Goal: Check status: Check status

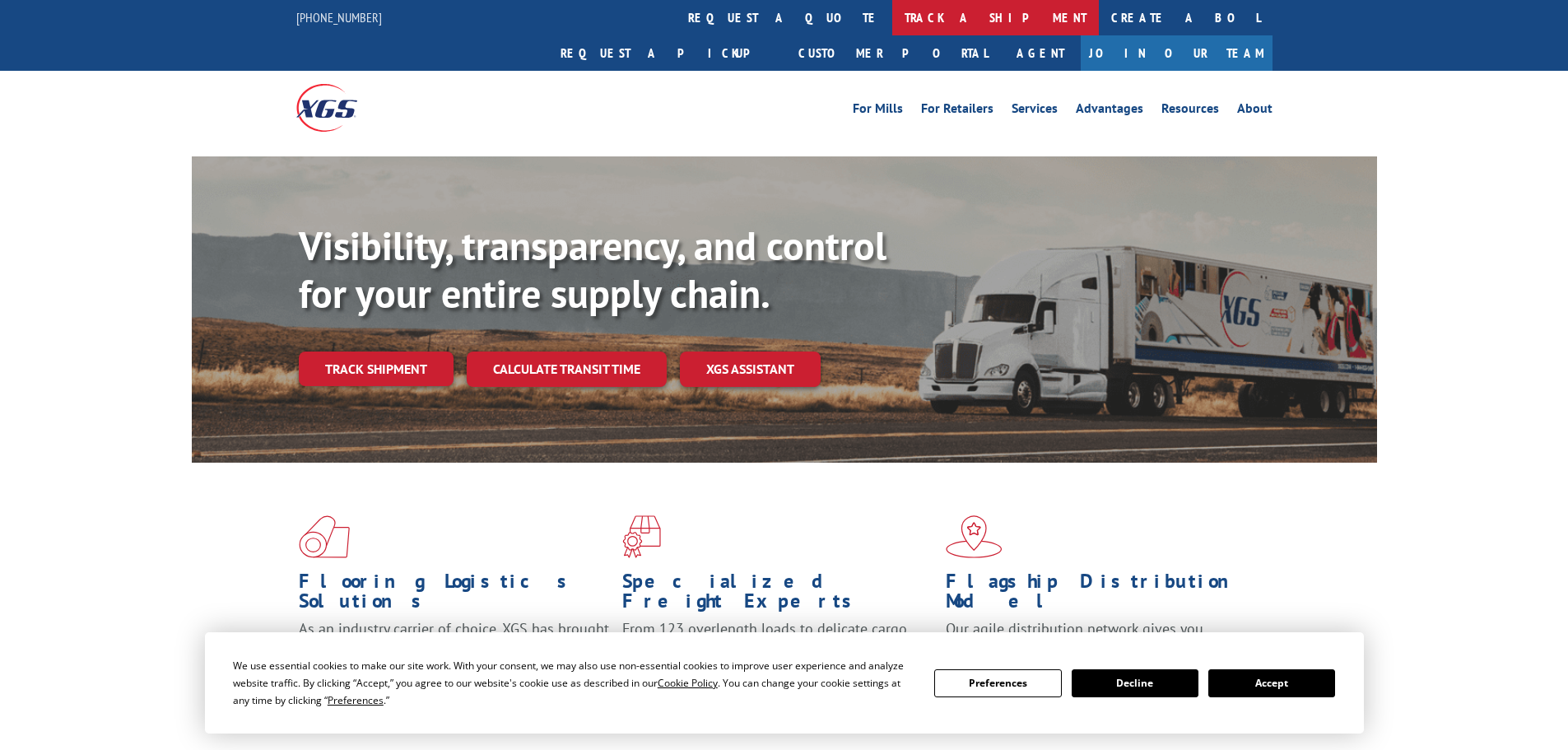
click at [893, 11] on link "track a shipment" at bounding box center [995, 17] width 206 height 36
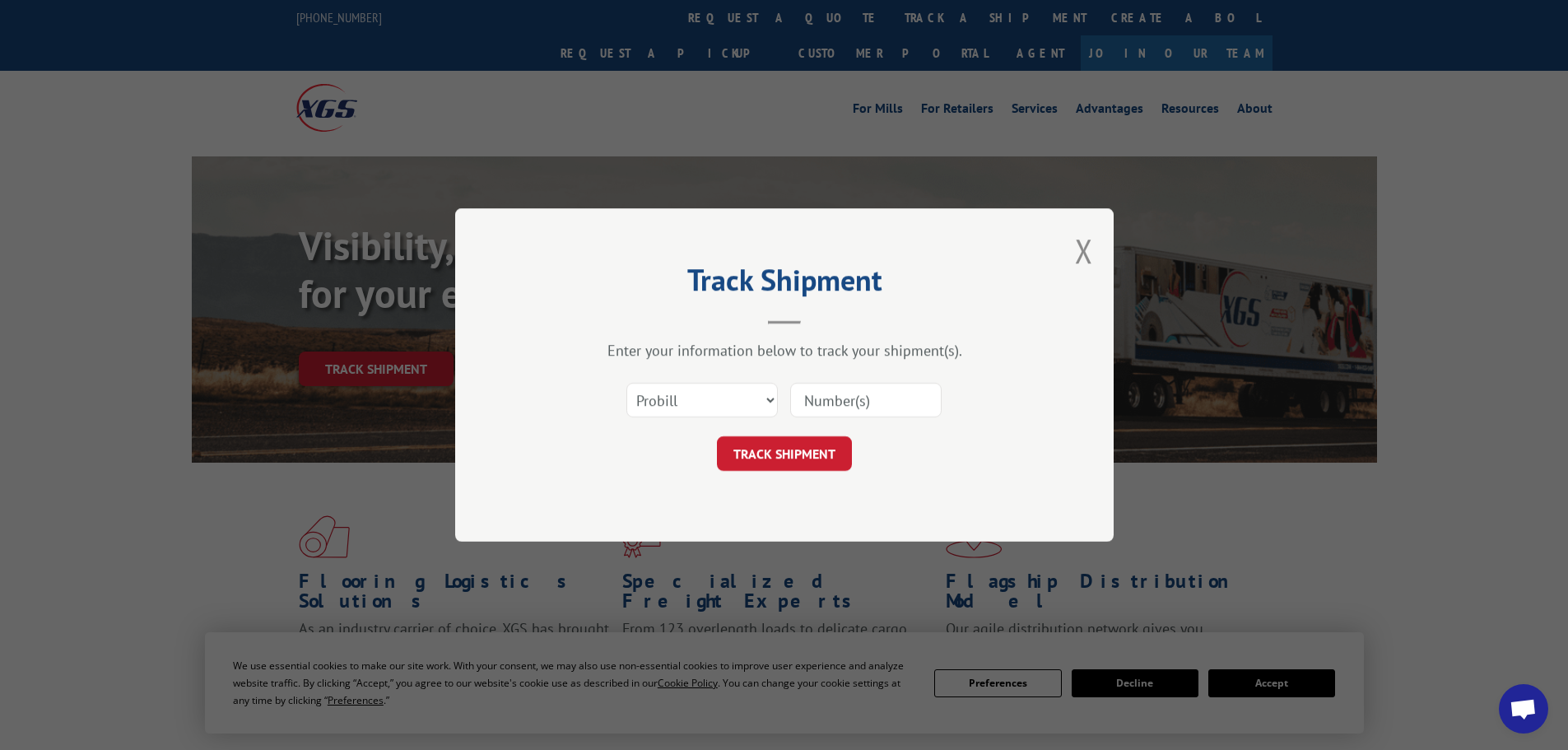
click at [721, 420] on div "Select category... Probill BOL PO" at bounding box center [785, 400] width 494 height 55
click at [719, 398] on select "Select category... Probill BOL PO" at bounding box center [702, 400] width 152 height 35
select select "bol"
click at [627, 383] on select "Select category... Probill BOL PO" at bounding box center [702, 400] width 152 height 35
click at [833, 400] on input at bounding box center [866, 400] width 152 height 35
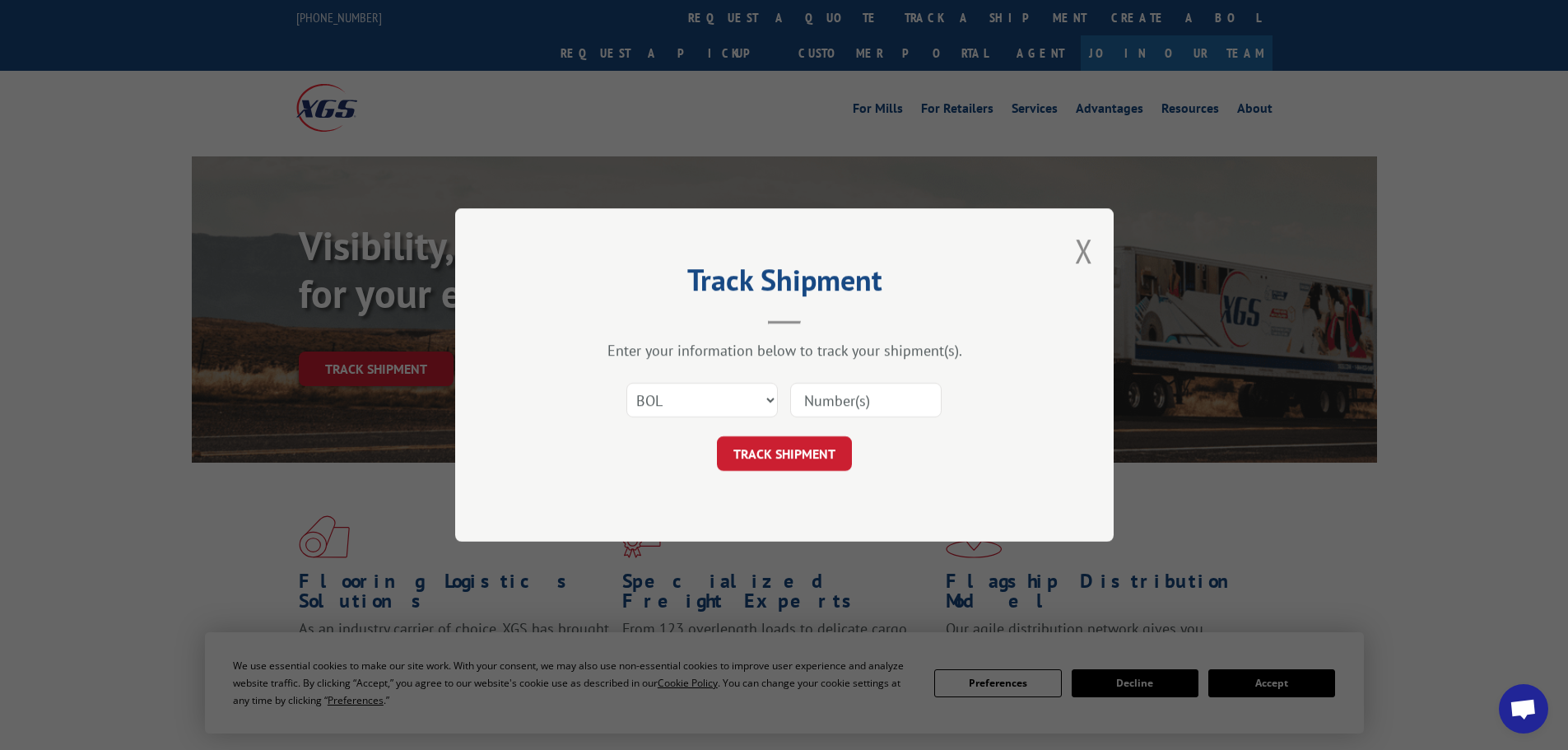
paste input "5076491"
type input "5076491"
click at [805, 459] on button "TRACK SHIPMENT" at bounding box center [784, 454] width 135 height 35
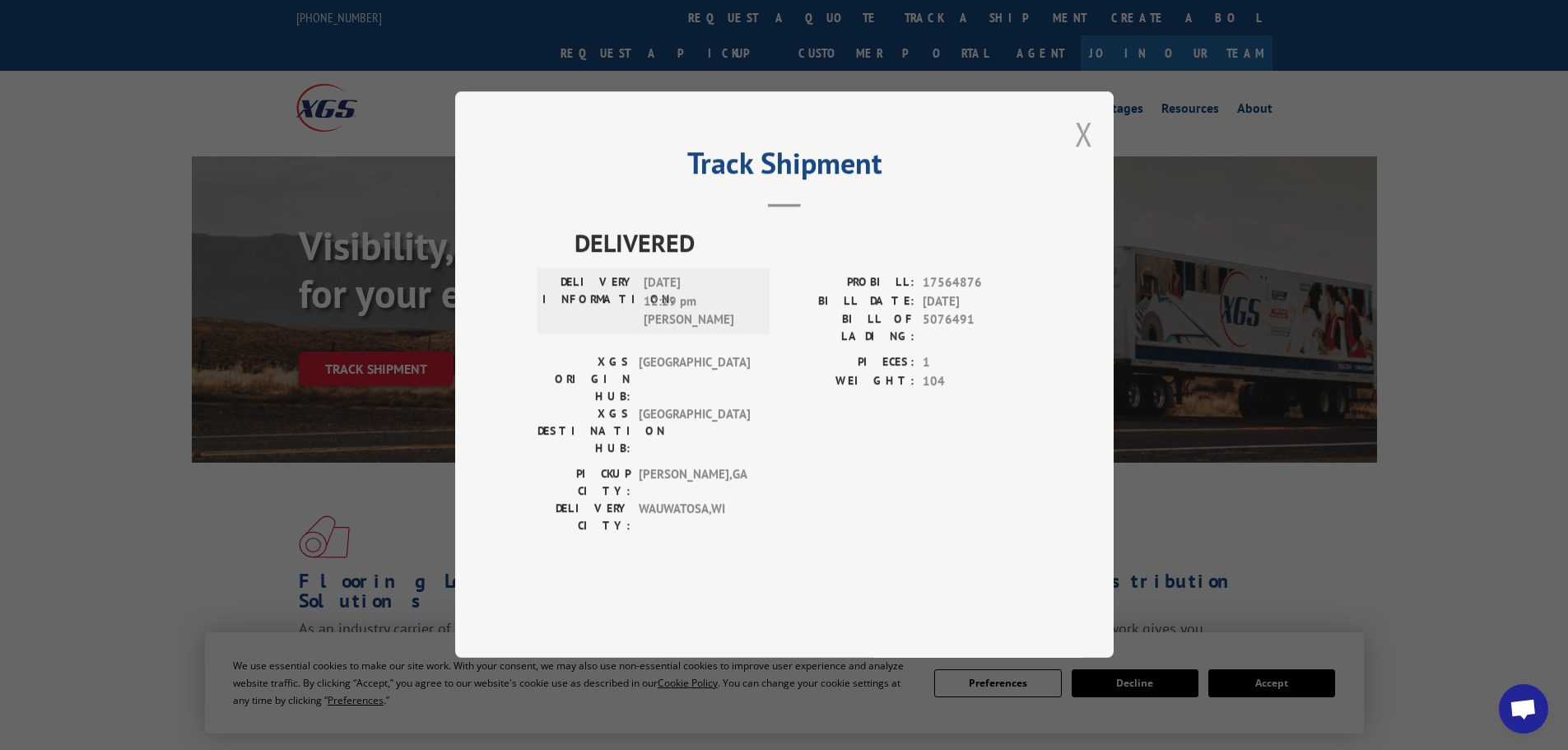
click at [1081, 156] on button "Close modal" at bounding box center [1084, 133] width 18 height 44
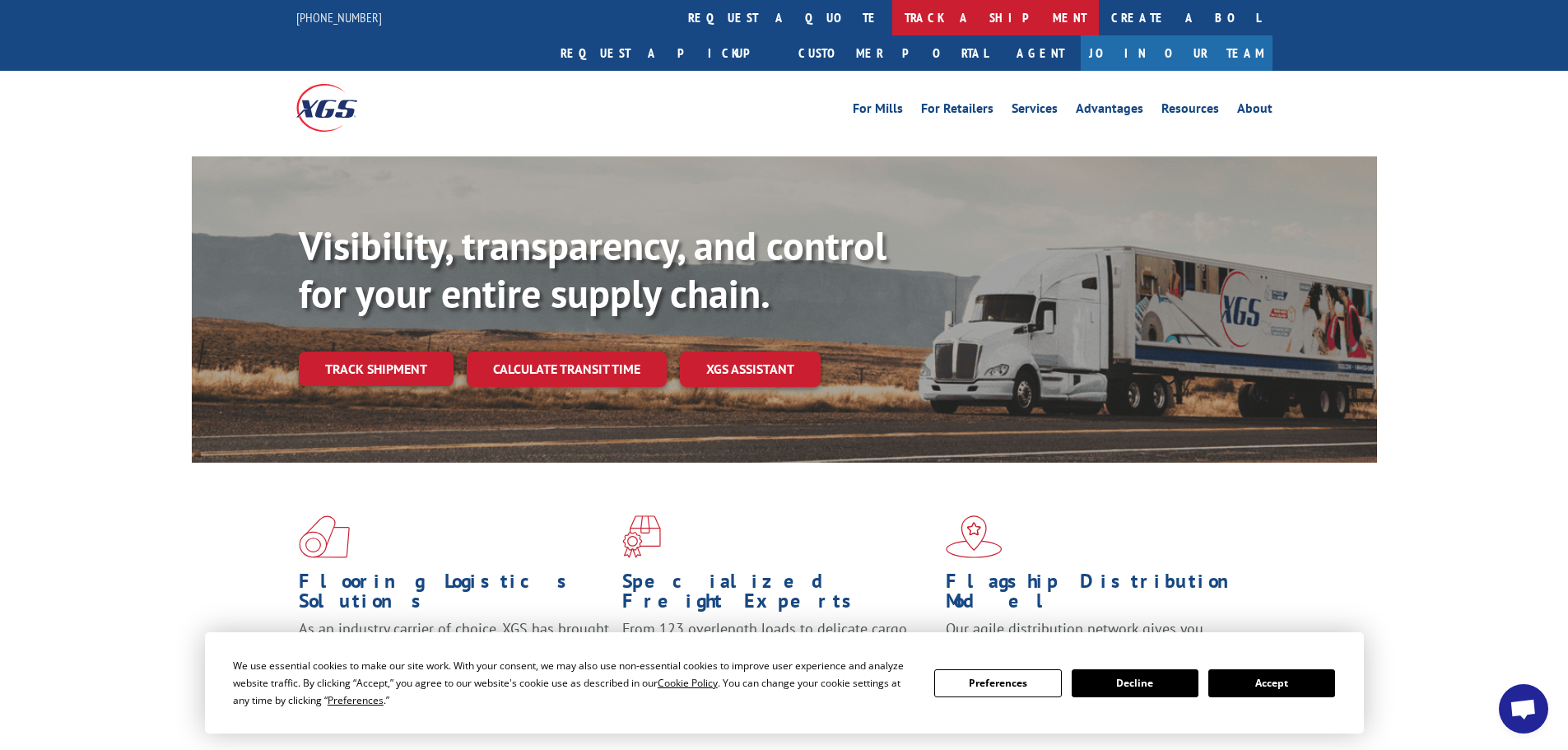
click at [893, 21] on link "track a shipment" at bounding box center [995, 17] width 206 height 36
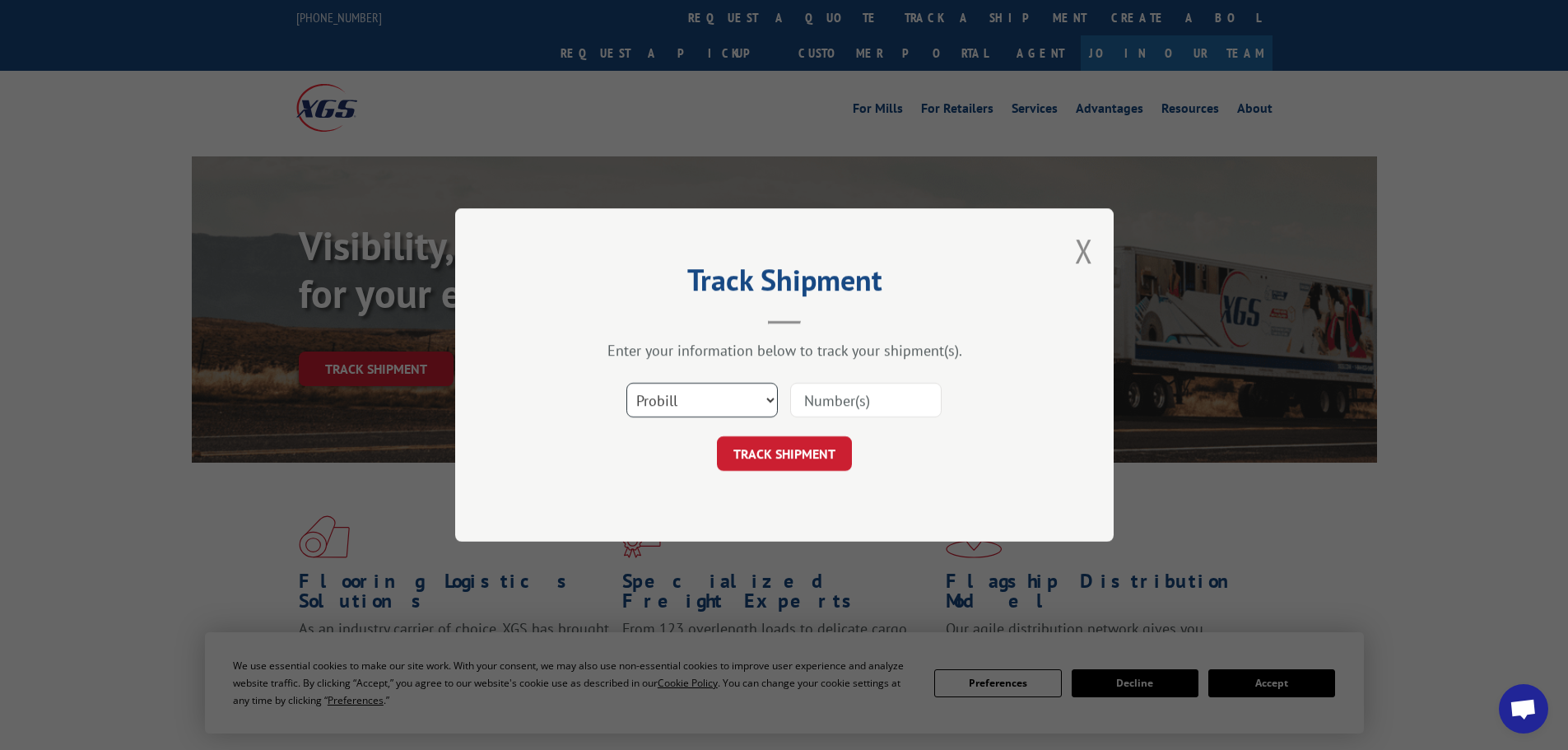
click at [760, 404] on select "Select category... Probill BOL PO" at bounding box center [702, 400] width 152 height 35
select select "bol"
click at [627, 383] on select "Select category... Probill BOL PO" at bounding box center [702, 400] width 152 height 35
click at [833, 401] on input at bounding box center [866, 400] width 152 height 35
paste input "5118945"
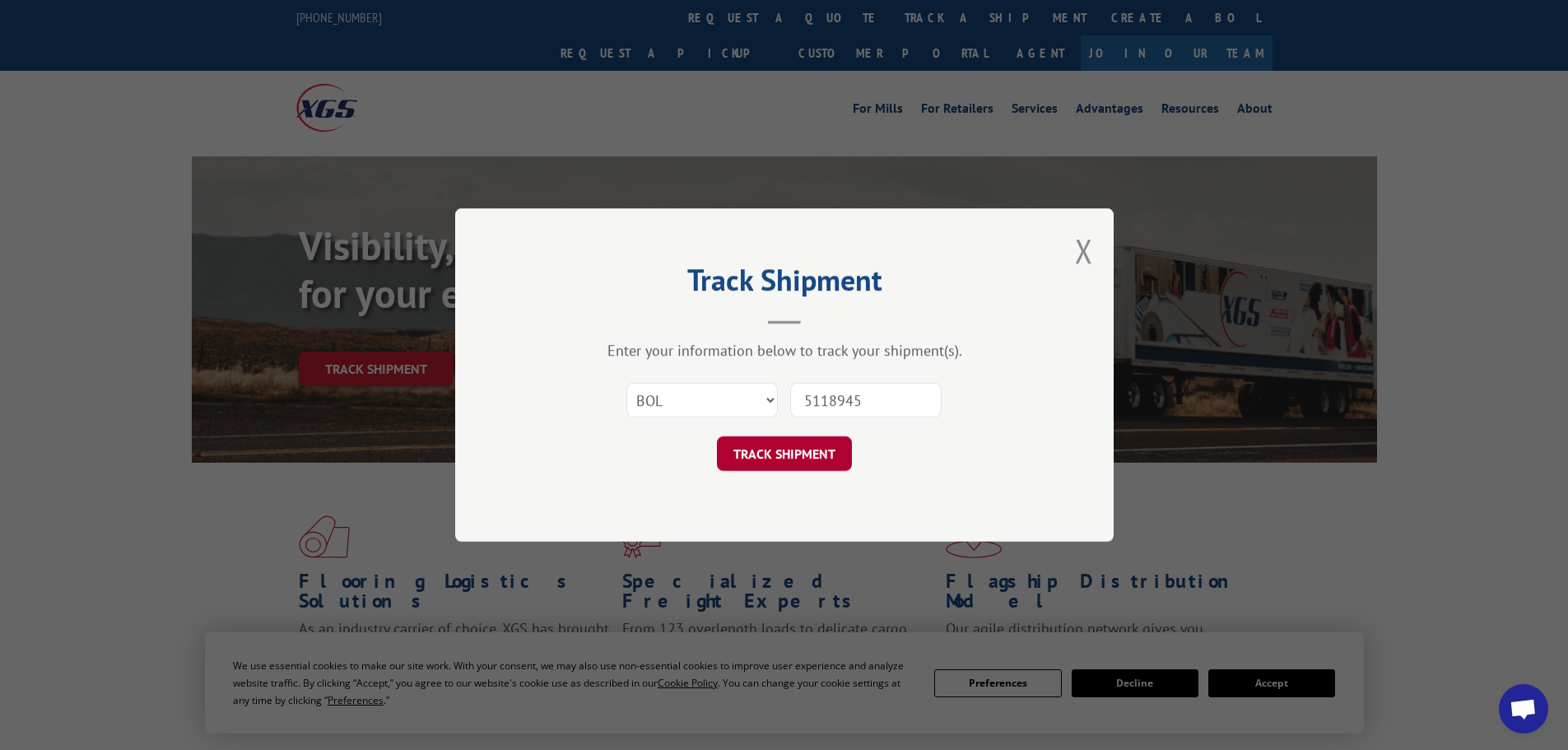
type input "5118945"
click at [781, 457] on button "TRACK SHIPMENT" at bounding box center [784, 454] width 135 height 35
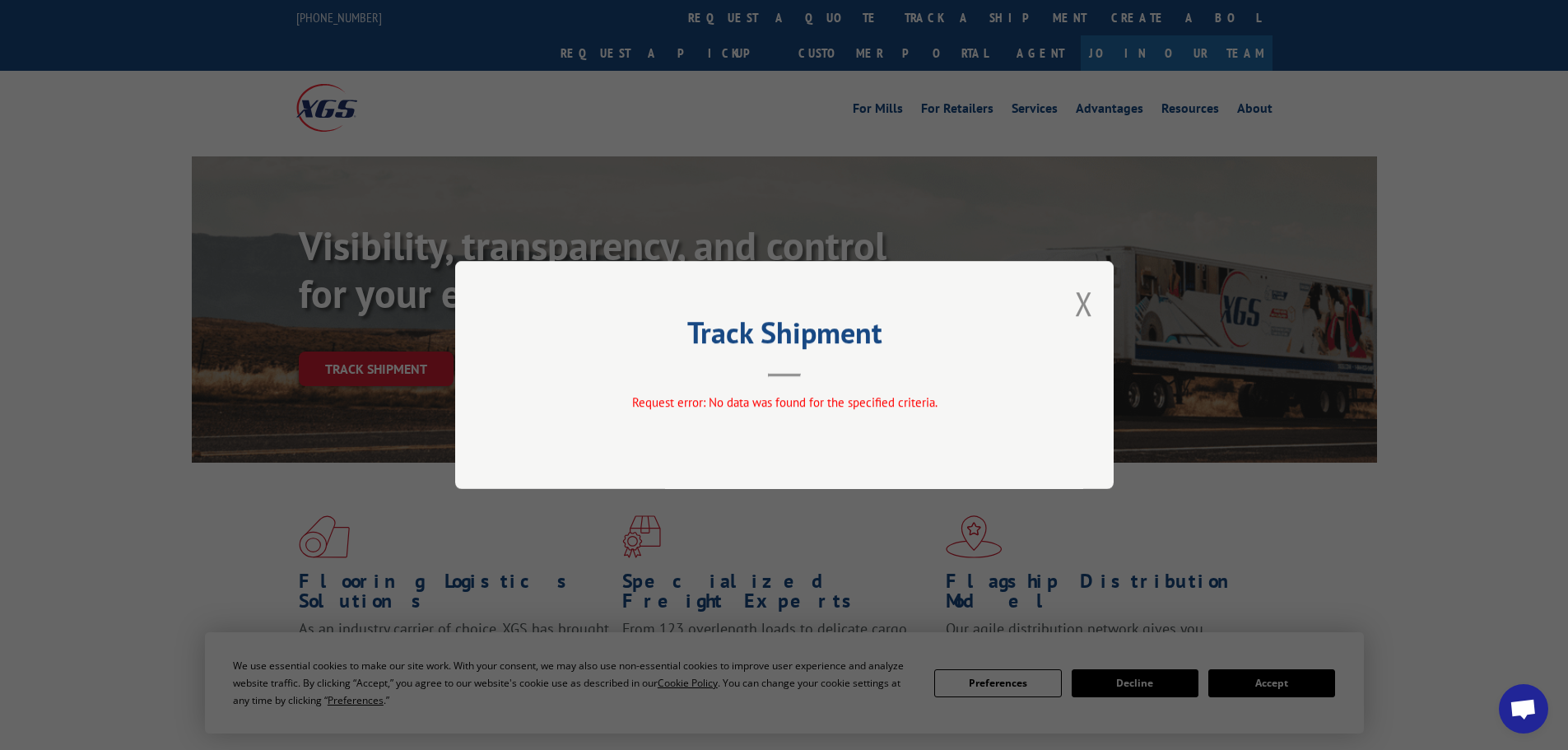
click at [1073, 286] on div "Track Shipment Request error: No data was found for the specified criteria." at bounding box center [784, 375] width 659 height 228
drag, startPoint x: 1056, startPoint y: 307, endPoint x: 1067, endPoint y: 302, distance: 12.1
click at [1057, 307] on div "Track Shipment Request error: No data was found for the specified criteria." at bounding box center [784, 375] width 659 height 228
click at [1067, 302] on div "Track Shipment Request error: No data was found for the specified criteria." at bounding box center [784, 375] width 659 height 228
click at [1079, 302] on button "Close modal" at bounding box center [1084, 303] width 18 height 44
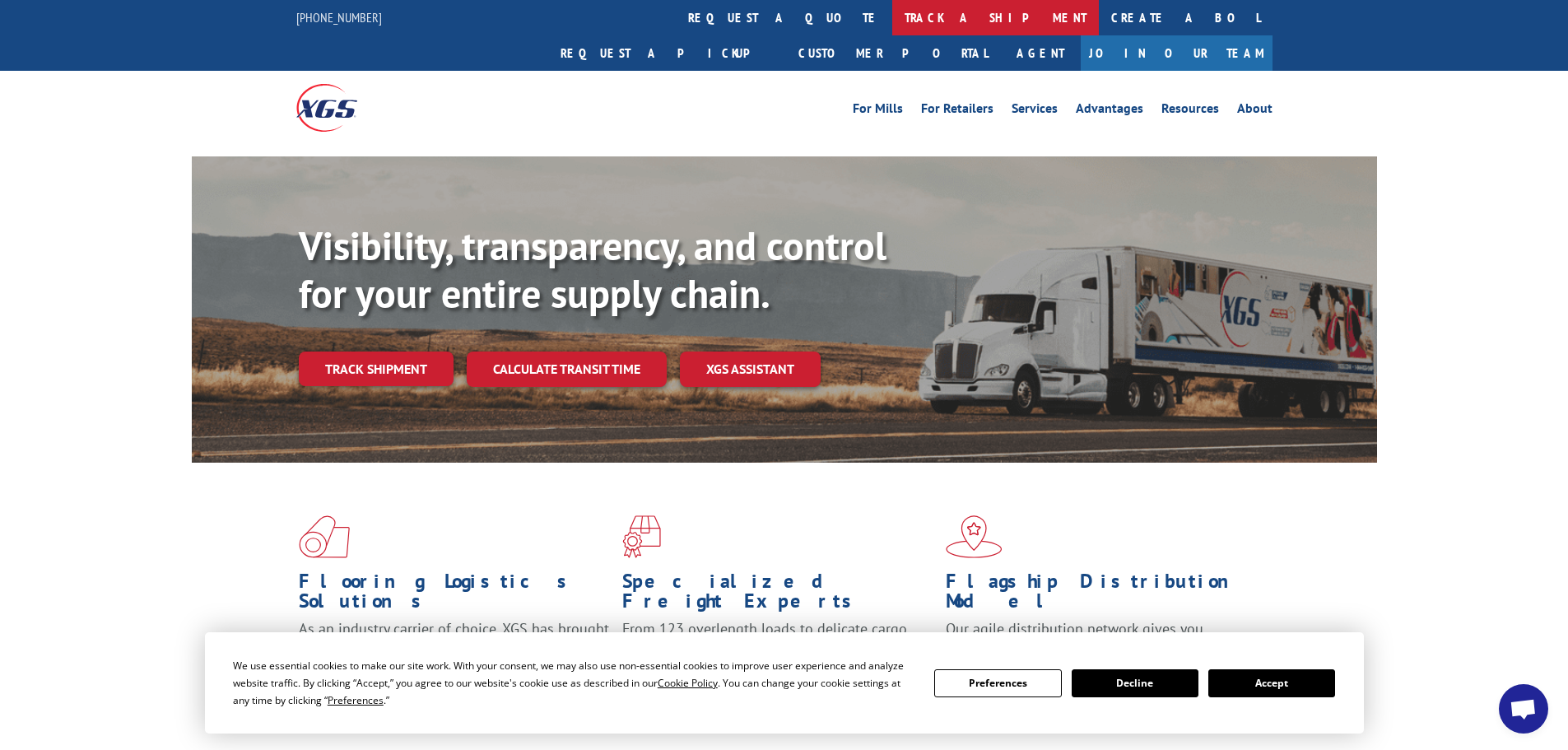
click at [893, 27] on link "track a shipment" at bounding box center [995, 17] width 206 height 36
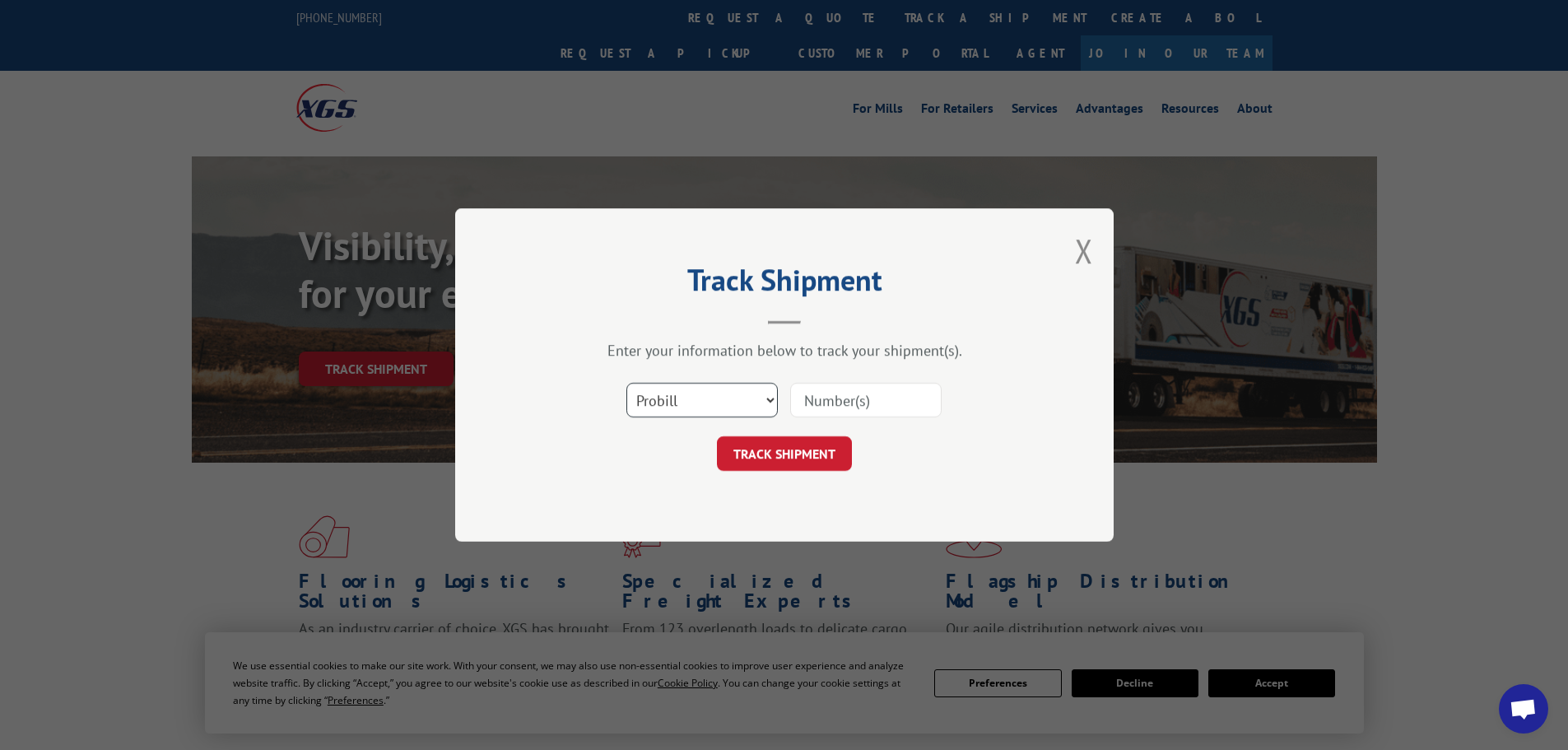
click at [711, 388] on select "Select category... Probill BOL PO" at bounding box center [702, 400] width 152 height 35
select select "bol"
click at [627, 383] on select "Select category... Probill BOL PO" at bounding box center [702, 400] width 152 height 35
click at [831, 409] on input at bounding box center [866, 400] width 152 height 35
paste input "5118945"
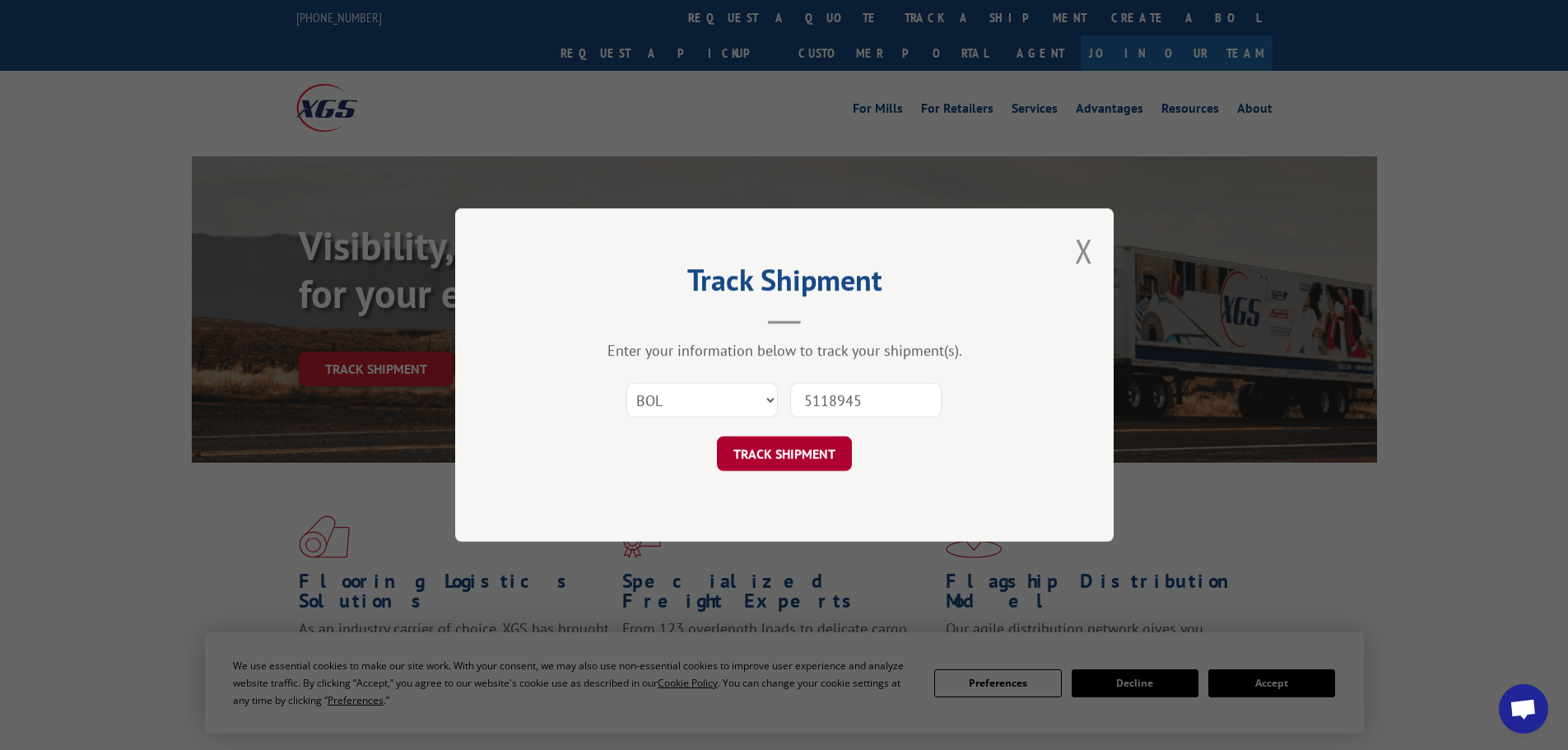
type input "5118945"
click at [806, 456] on button "TRACK SHIPMENT" at bounding box center [784, 454] width 135 height 35
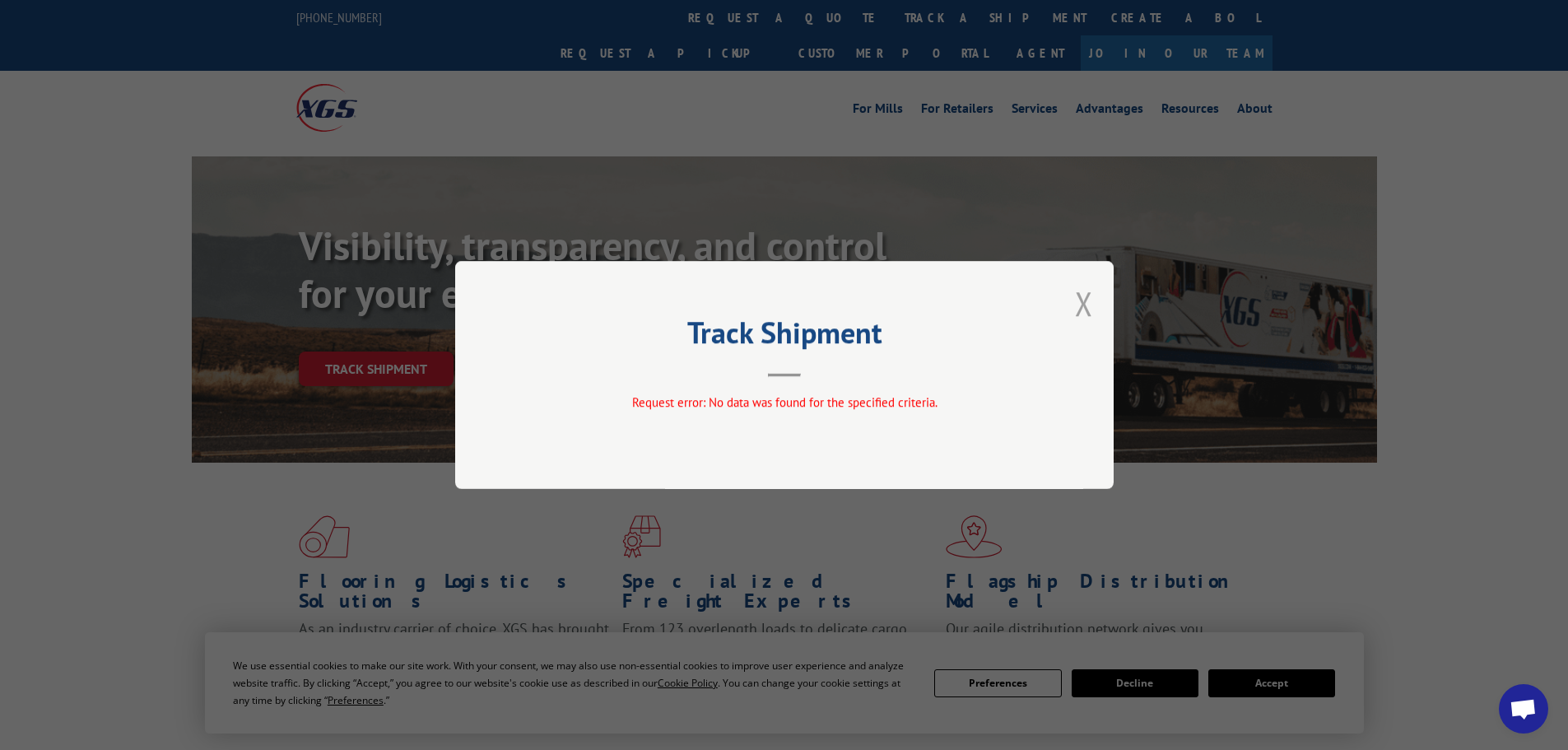
click at [1079, 306] on button "Close modal" at bounding box center [1084, 303] width 18 height 44
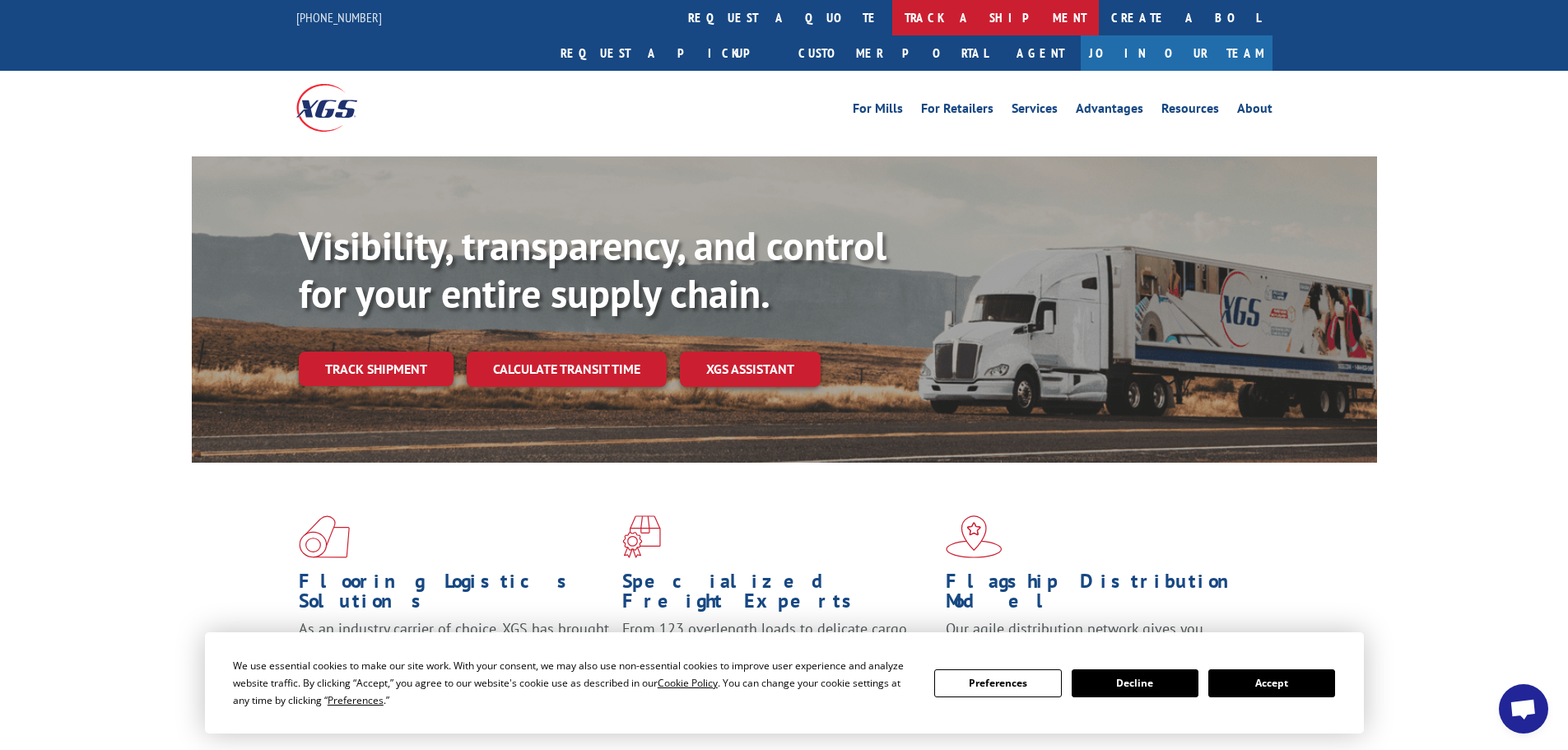
click at [893, 13] on link "track a shipment" at bounding box center [995, 17] width 206 height 36
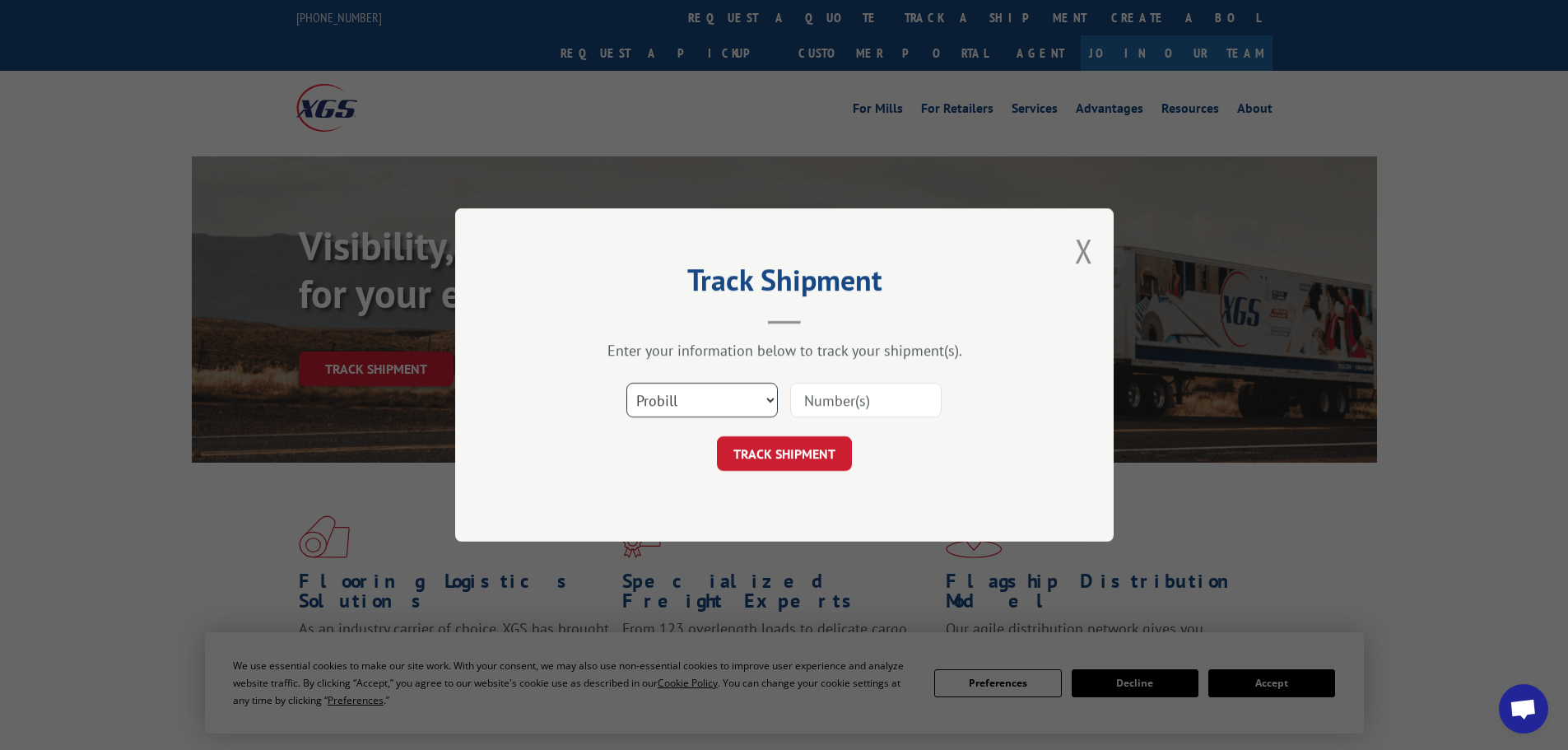
click at [737, 383] on select "Select category... Probill BOL PO" at bounding box center [702, 400] width 152 height 35
select select "bol"
click at [627, 383] on select "Select category... Probill BOL PO" at bounding box center [702, 400] width 152 height 35
click at [803, 416] on input at bounding box center [866, 400] width 152 height 35
type input "5118945"
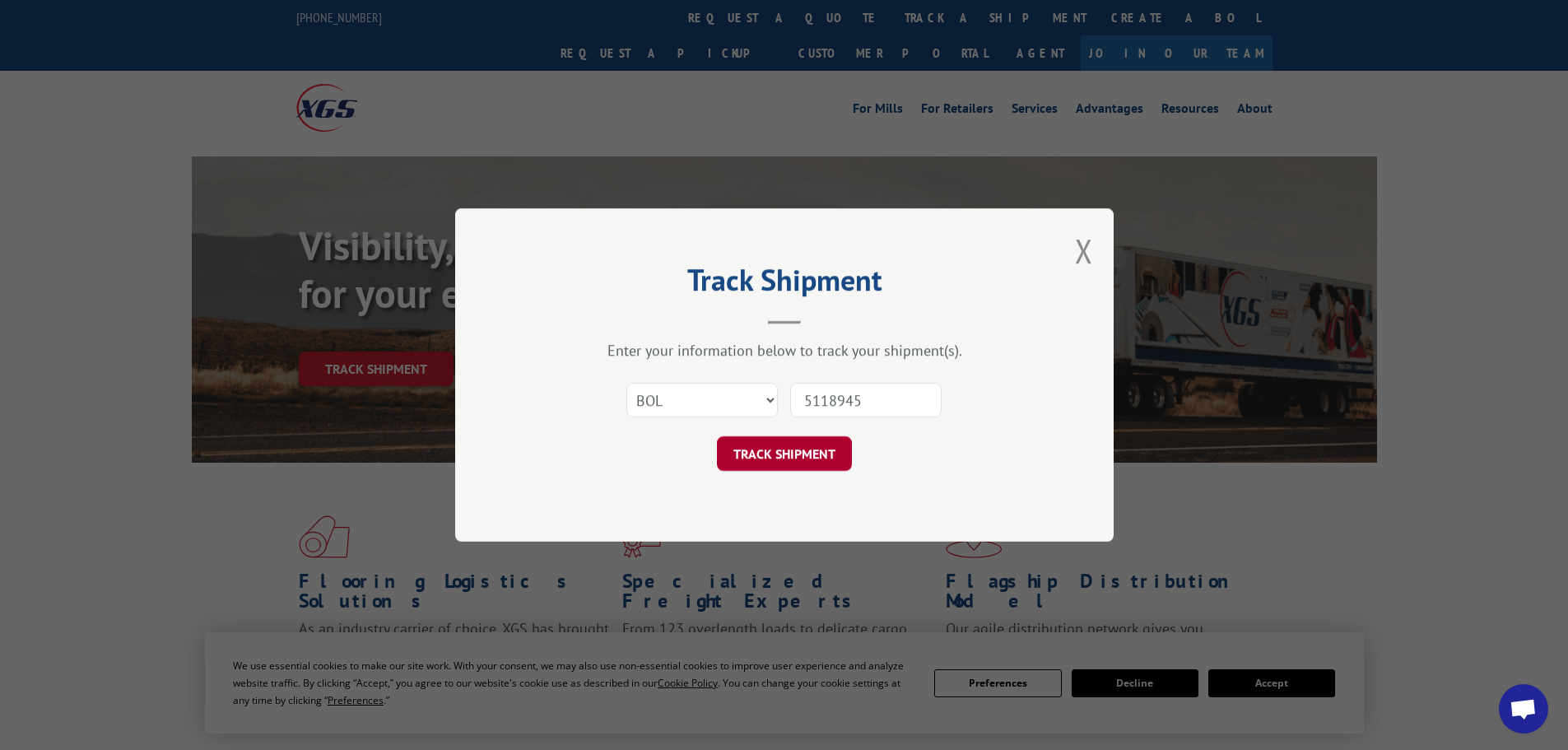
click at [789, 451] on button "TRACK SHIPMENT" at bounding box center [784, 454] width 135 height 35
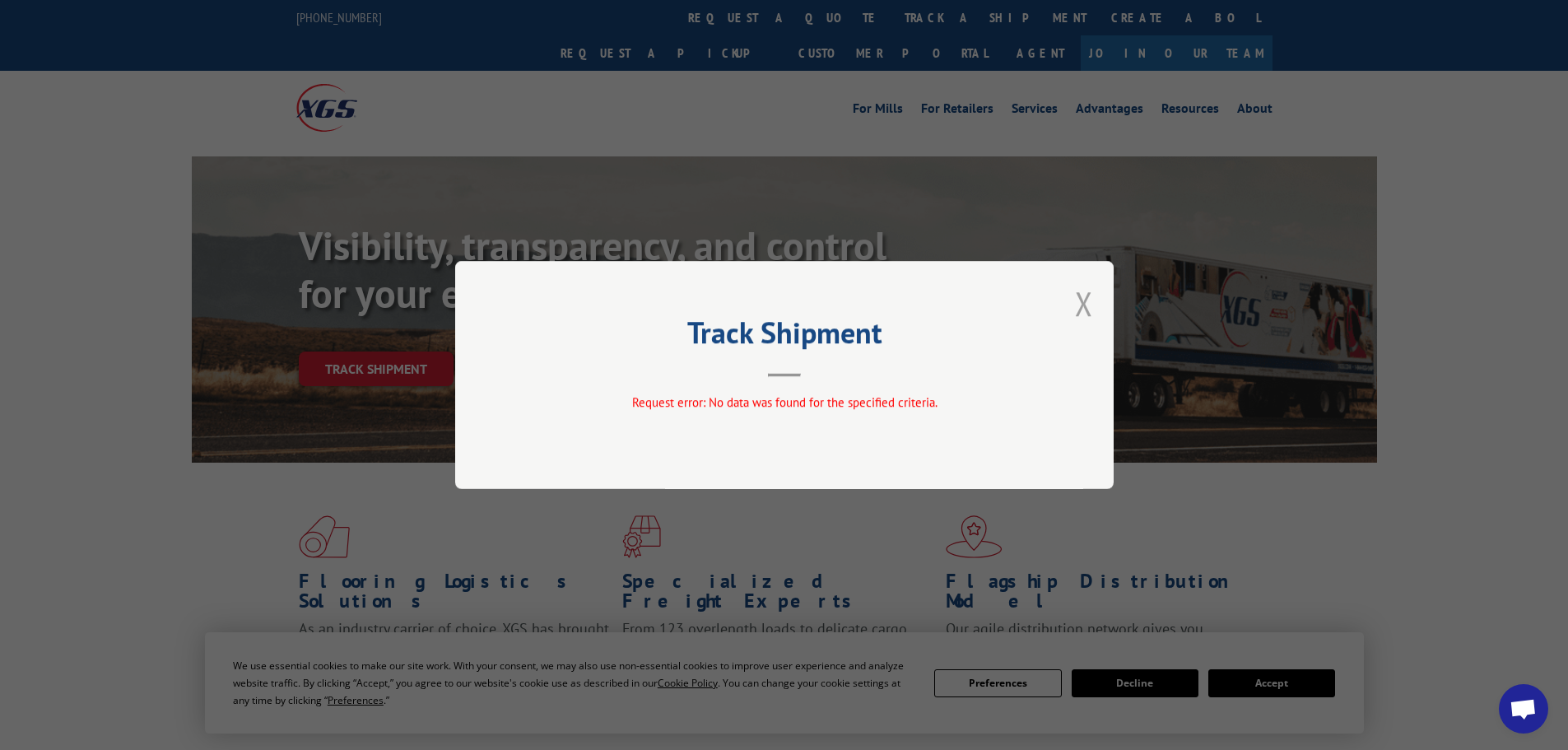
click at [1088, 305] on button "Close modal" at bounding box center [1084, 303] width 18 height 44
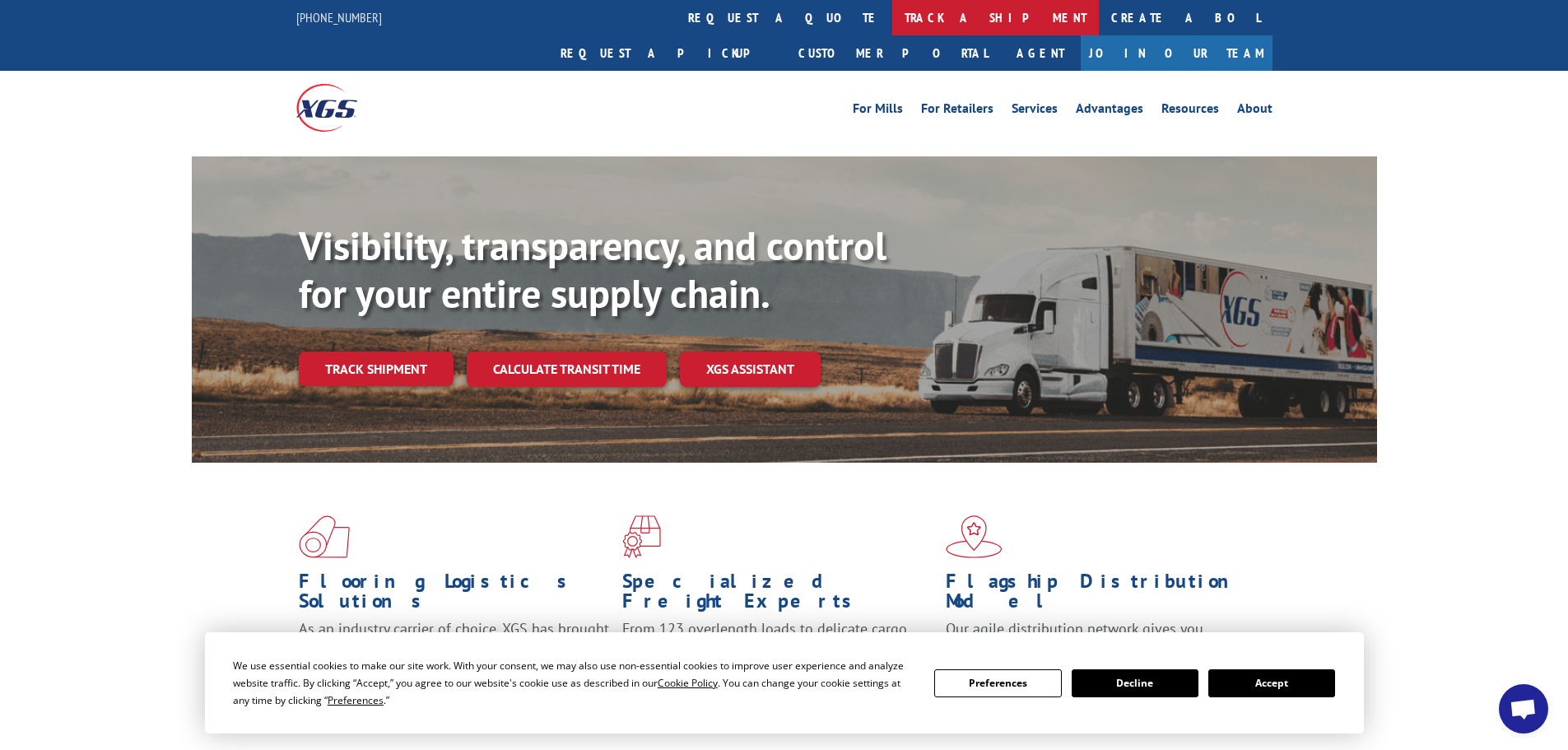
click at [893, 27] on link "track a shipment" at bounding box center [995, 17] width 206 height 36
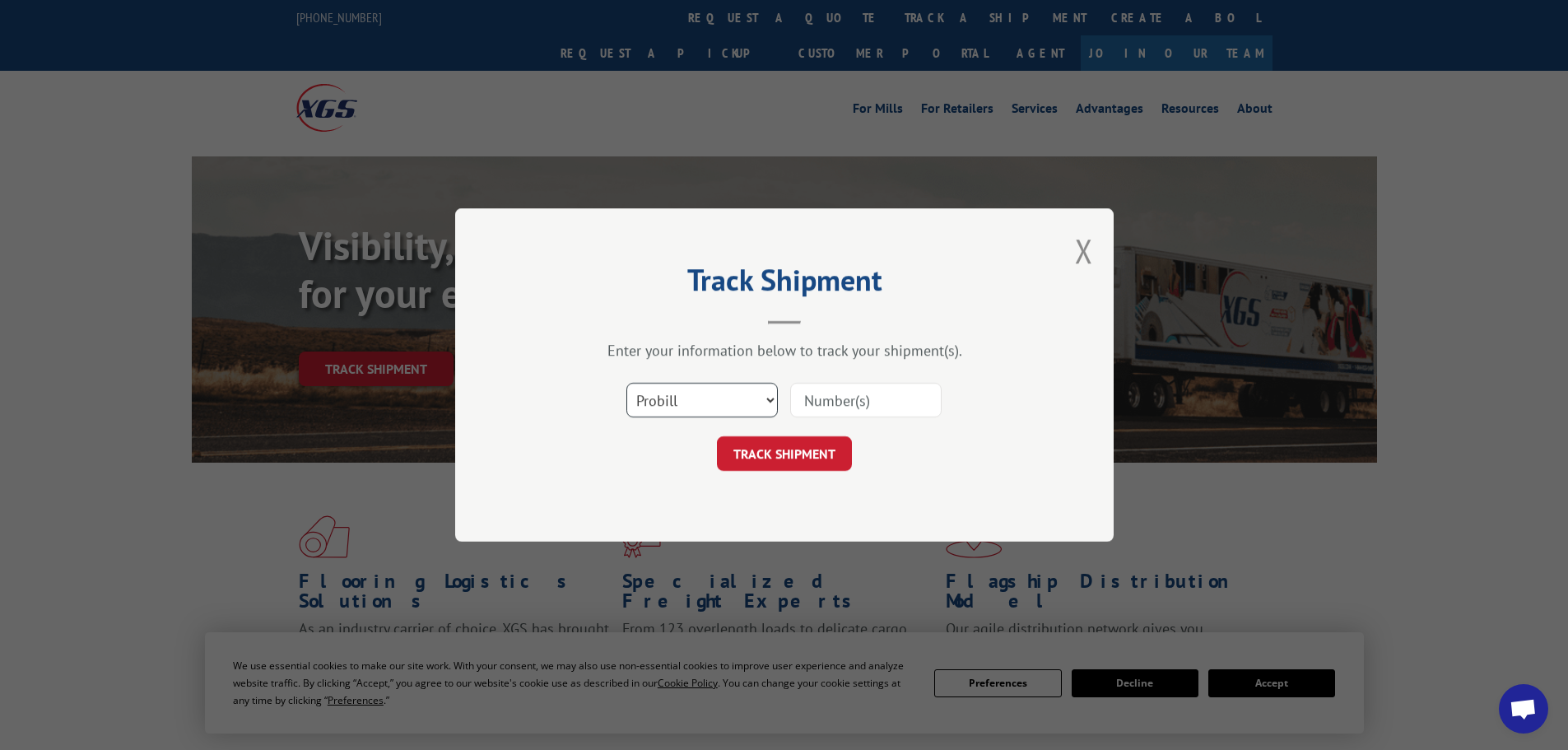
click at [684, 394] on select "Select category... Probill BOL PO" at bounding box center [702, 400] width 152 height 35
select select "po"
click at [627, 383] on select "Select category... Probill BOL PO" at bounding box center [702, 400] width 152 height 35
click at [804, 402] on input at bounding box center [866, 400] width 152 height 35
type input "[PERSON_NAME]"
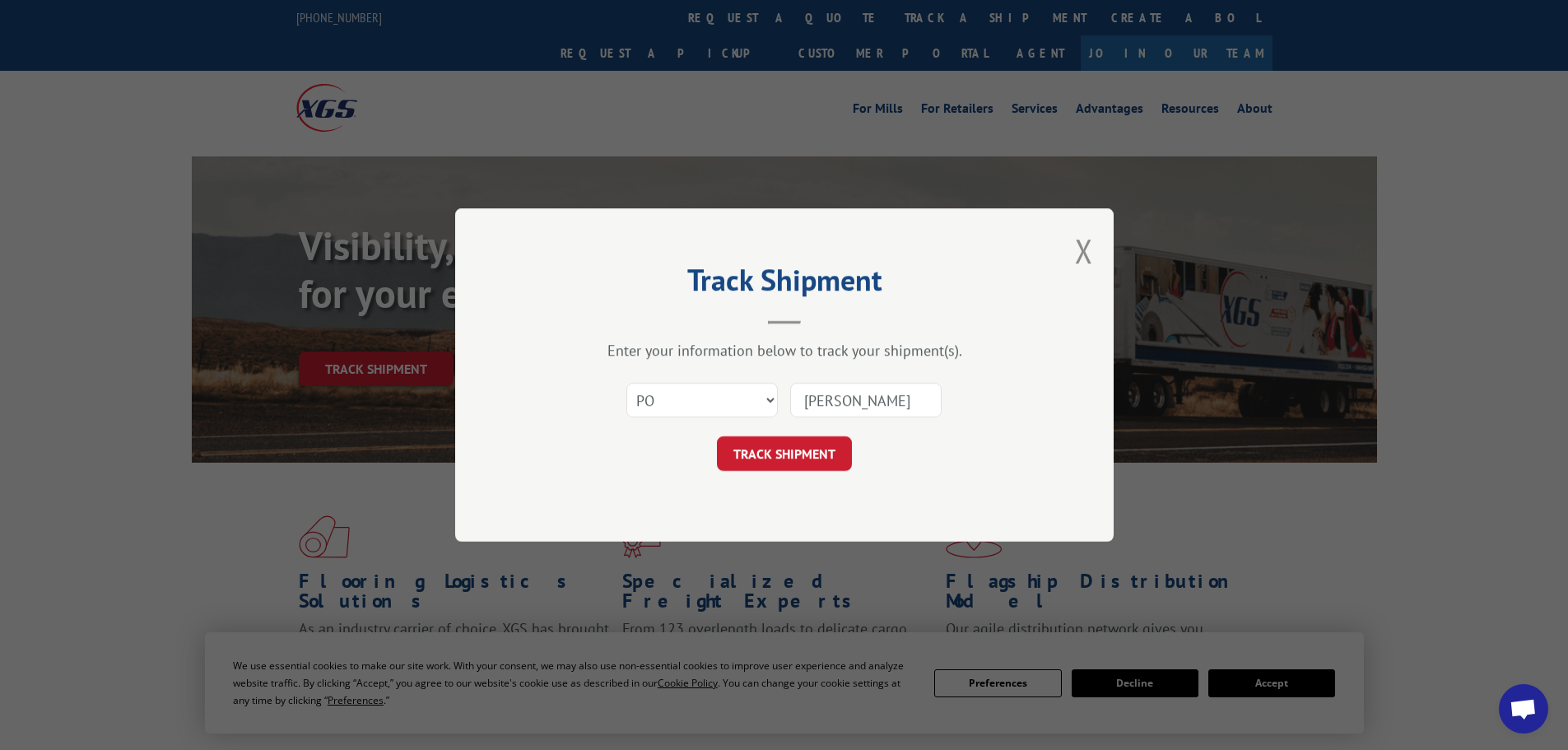
click button "TRACK SHIPMENT" at bounding box center [784, 454] width 135 height 35
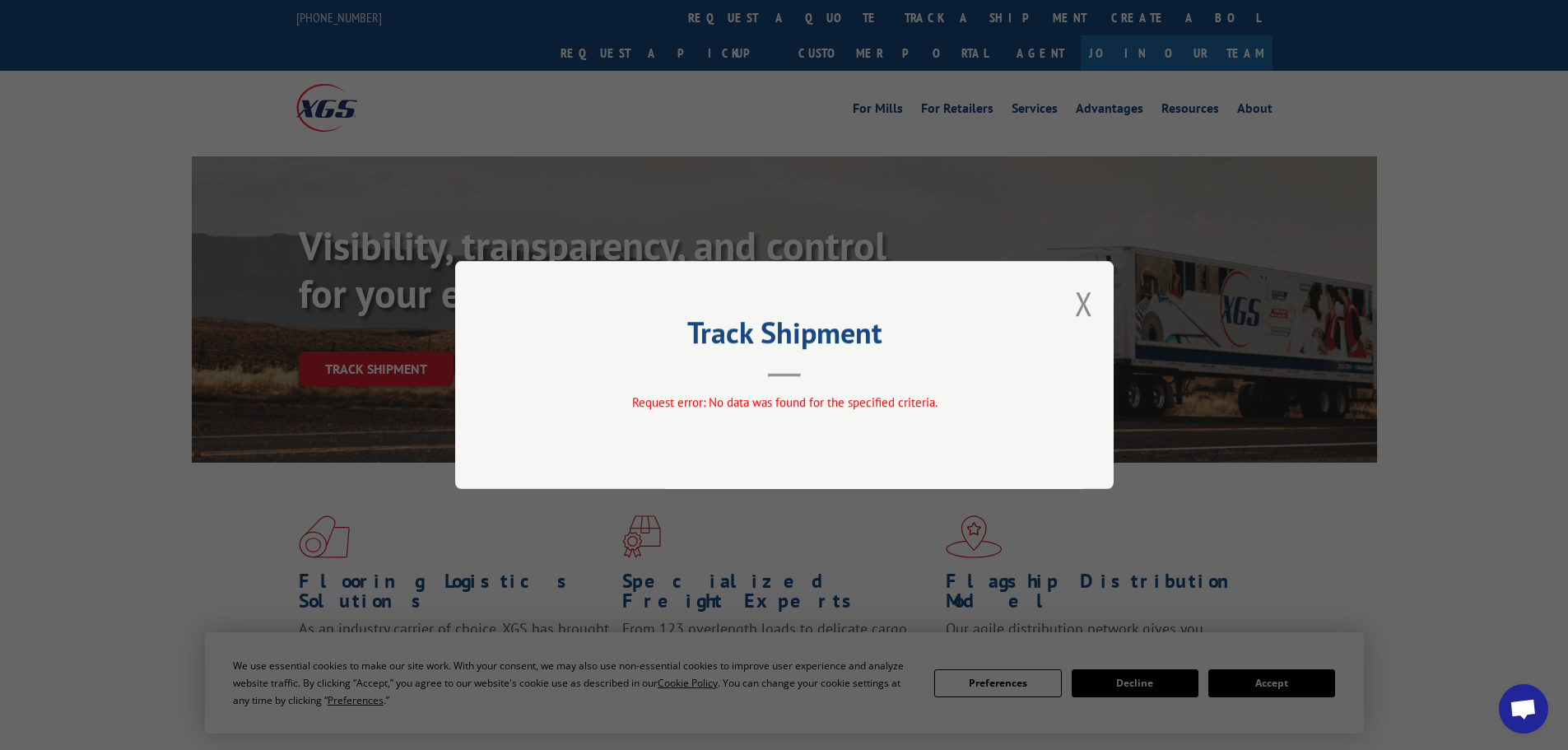
click at [1101, 288] on div "Track Shipment Request error: No data was found for the specified criteria." at bounding box center [784, 375] width 659 height 228
click at [1094, 298] on div "Track Shipment Request error: No data was found for the specified criteria." at bounding box center [784, 375] width 659 height 228
click at [1090, 301] on button "Close modal" at bounding box center [1084, 303] width 18 height 44
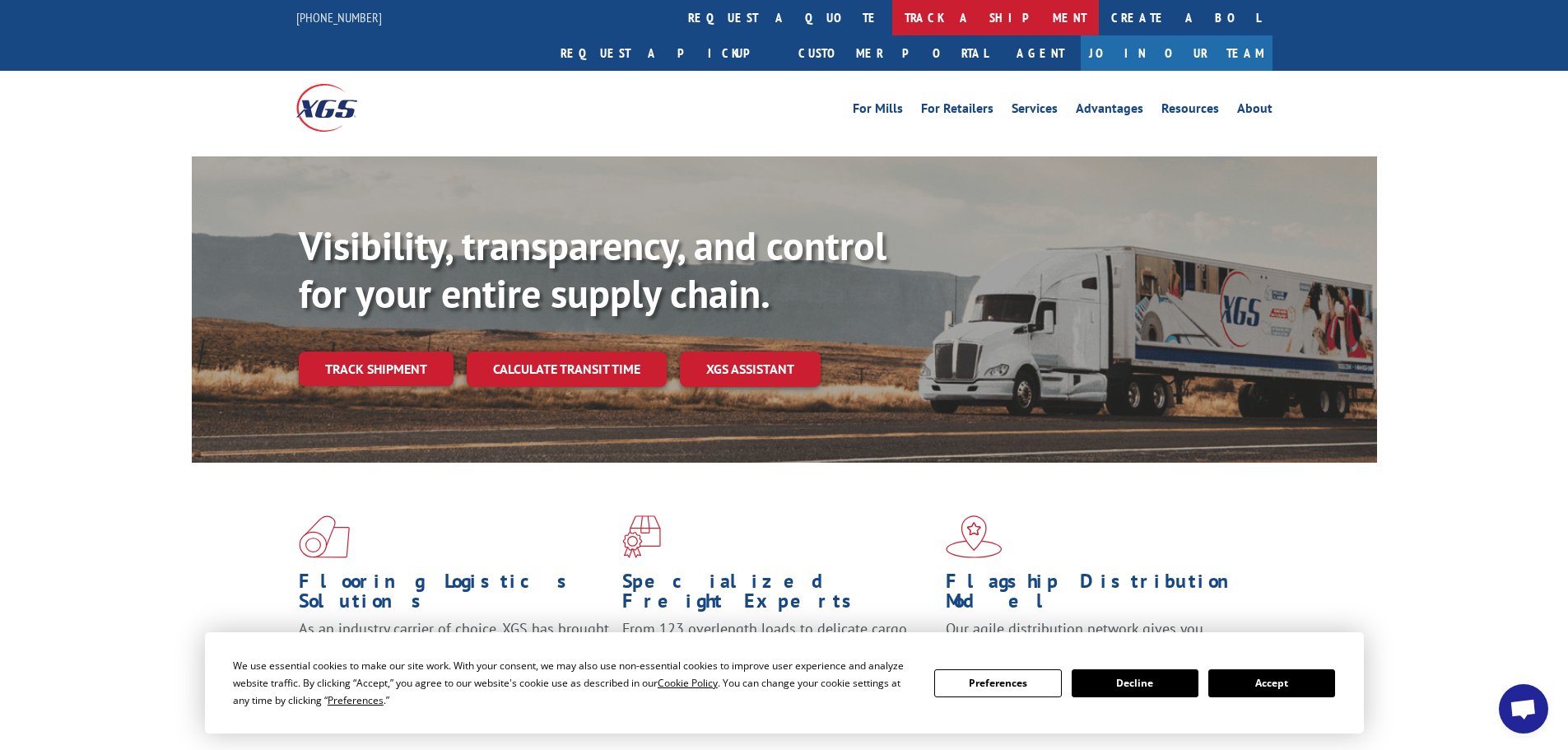
click at [893, 19] on link "track a shipment" at bounding box center [995, 17] width 206 height 36
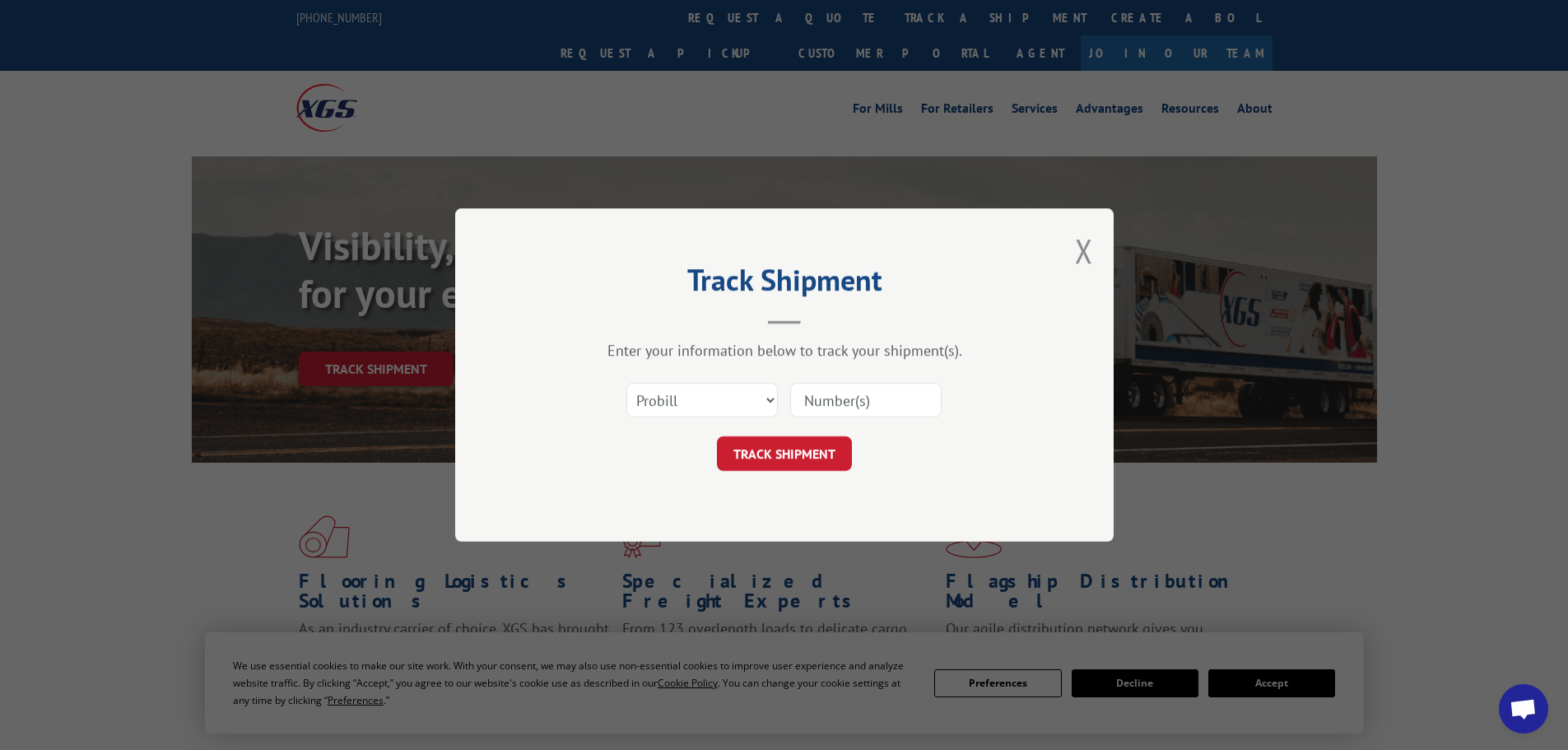
click at [698, 419] on div "Select category... Probill BOL PO" at bounding box center [702, 400] width 150 height 38
click at [701, 408] on select "Select category... Probill BOL PO" at bounding box center [702, 400] width 152 height 35
select select "po"
click at [627, 383] on select "Select category... Probill BOL PO" at bounding box center [702, 400] width 152 height 35
click at [825, 404] on input at bounding box center [866, 400] width 152 height 35
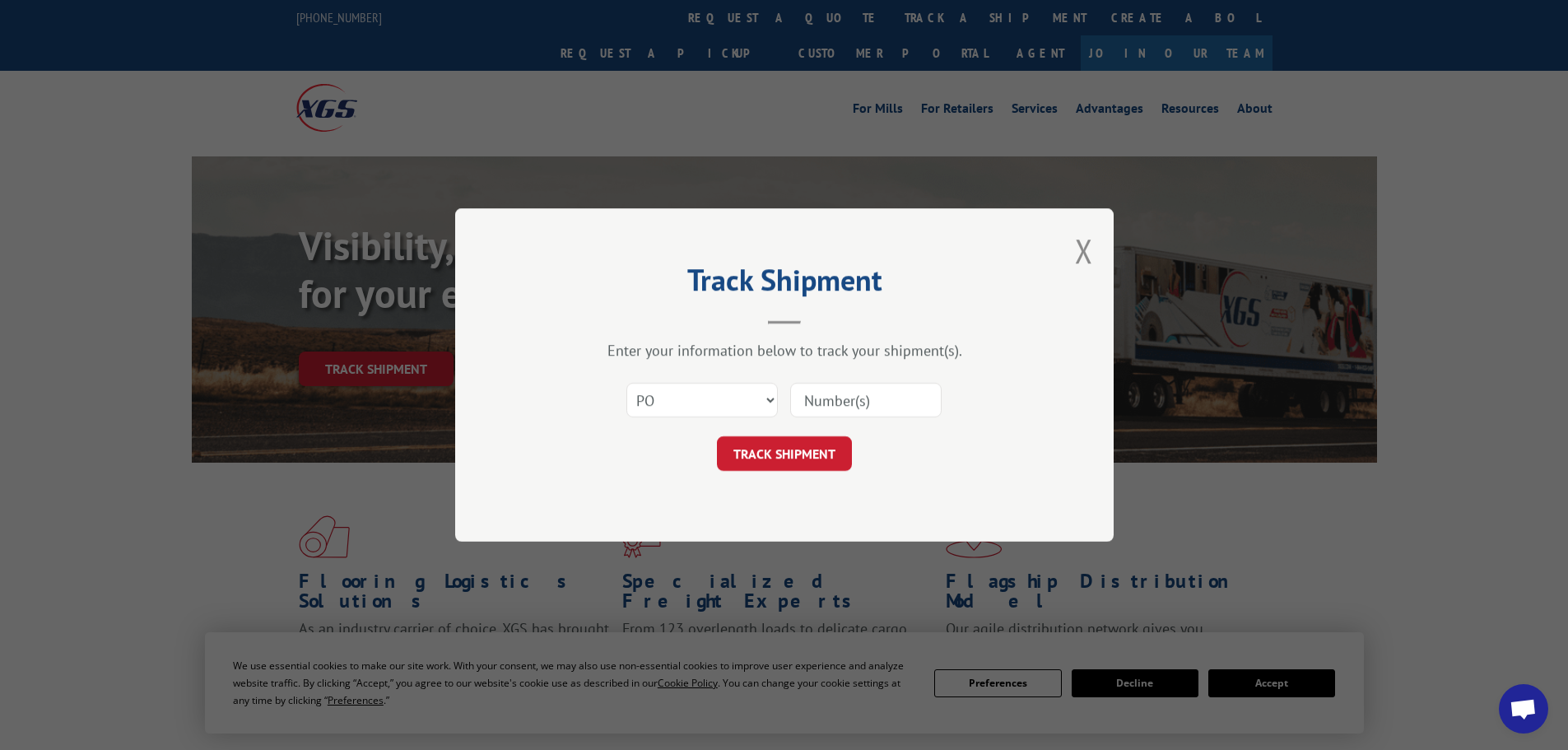
paste input "CG511747"
type input "CG511747"
click at [783, 438] on button "TRACK SHIPMENT" at bounding box center [784, 454] width 135 height 35
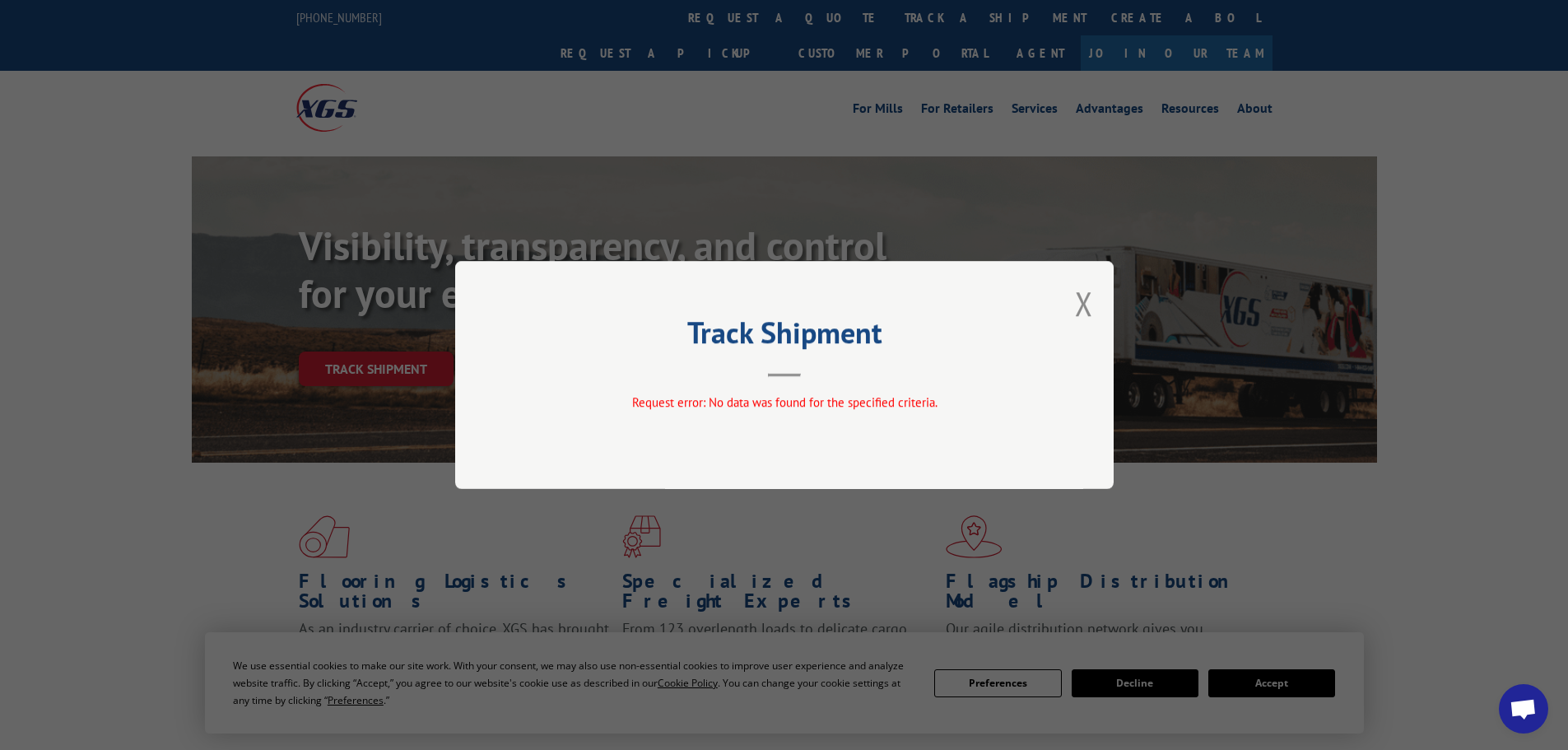
click at [1096, 316] on div "Track Shipment Request error: No data was found for the specified criteria." at bounding box center [784, 375] width 659 height 228
click at [1085, 294] on button "Close modal" at bounding box center [1084, 303] width 18 height 44
